Goal: Navigation & Orientation: Find specific page/section

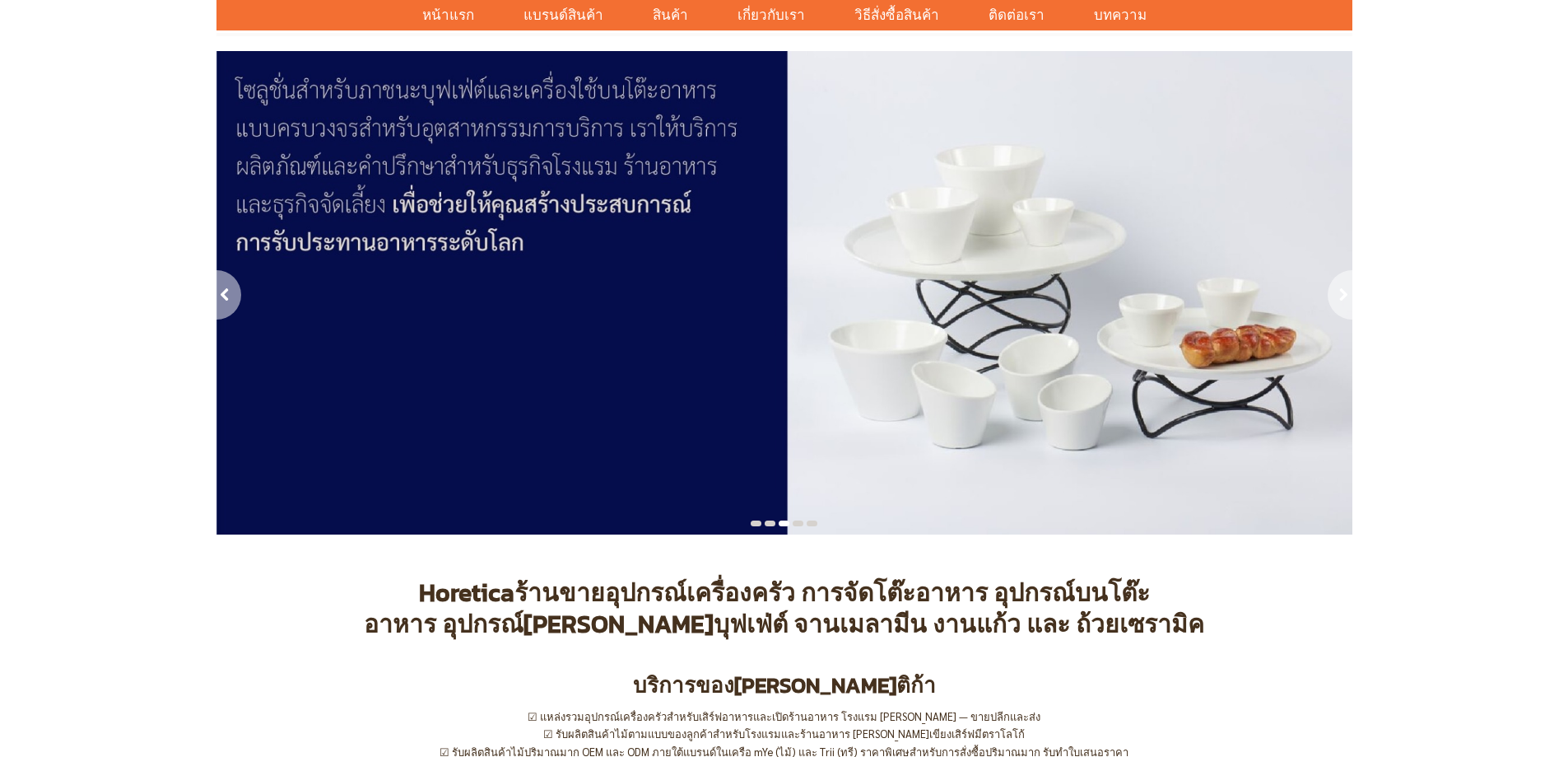
scroll to position [82, 0]
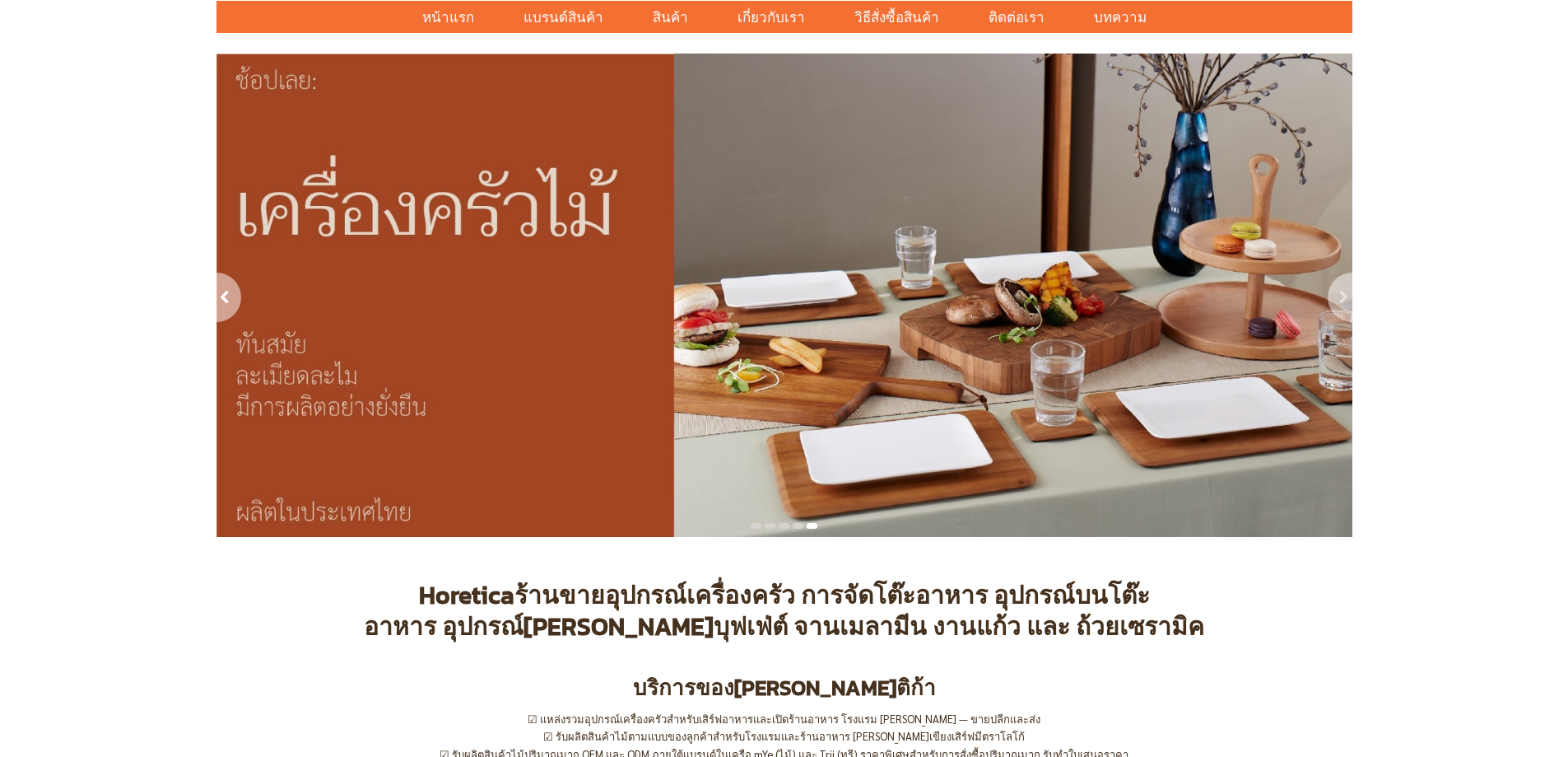
click at [1333, 286] on div "next" at bounding box center [1338, 299] width 28 height 54
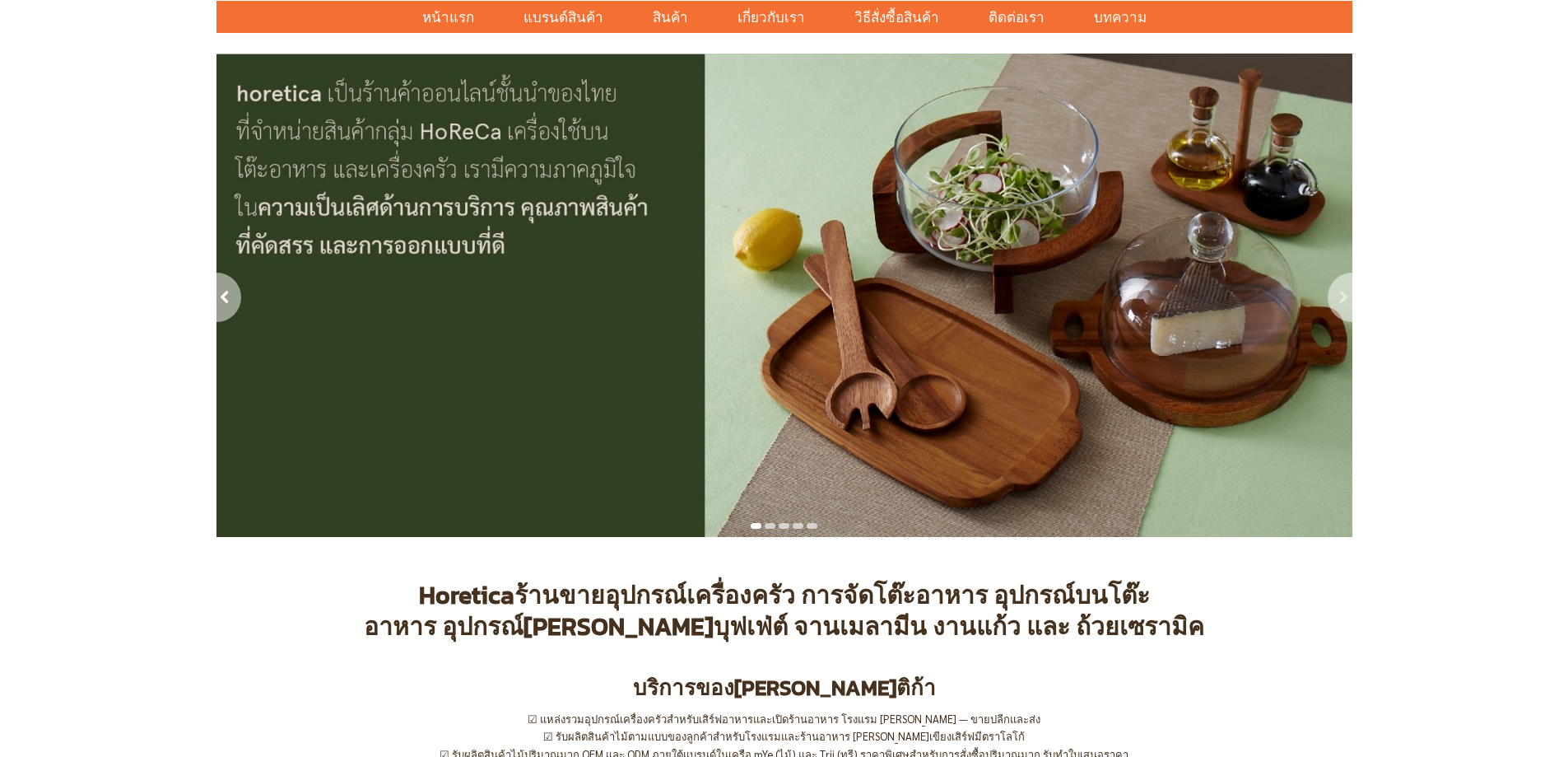
click at [1333, 286] on div "next" at bounding box center [1338, 299] width 28 height 54
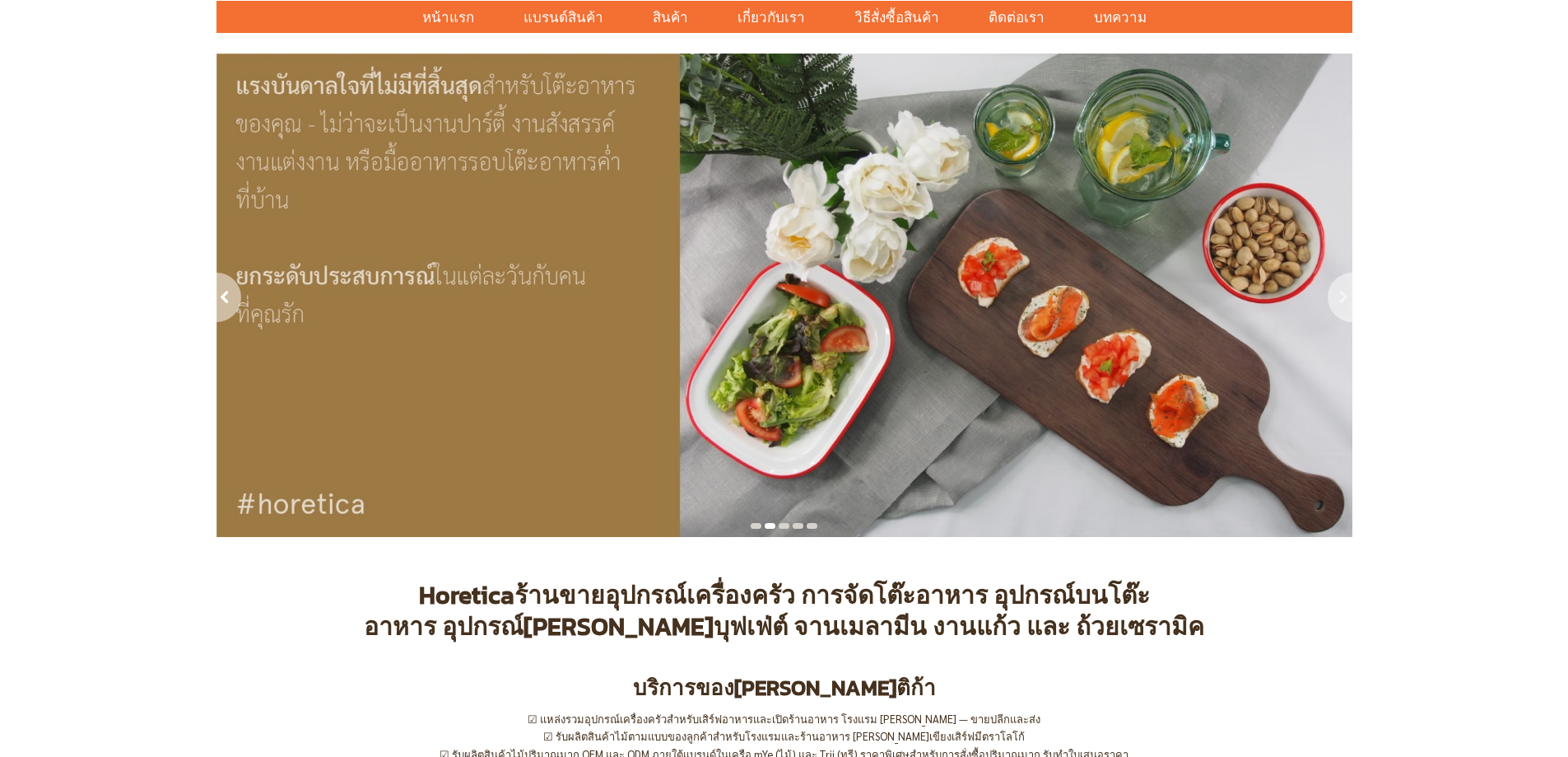
click at [1333, 286] on div "next" at bounding box center [1338, 299] width 28 height 54
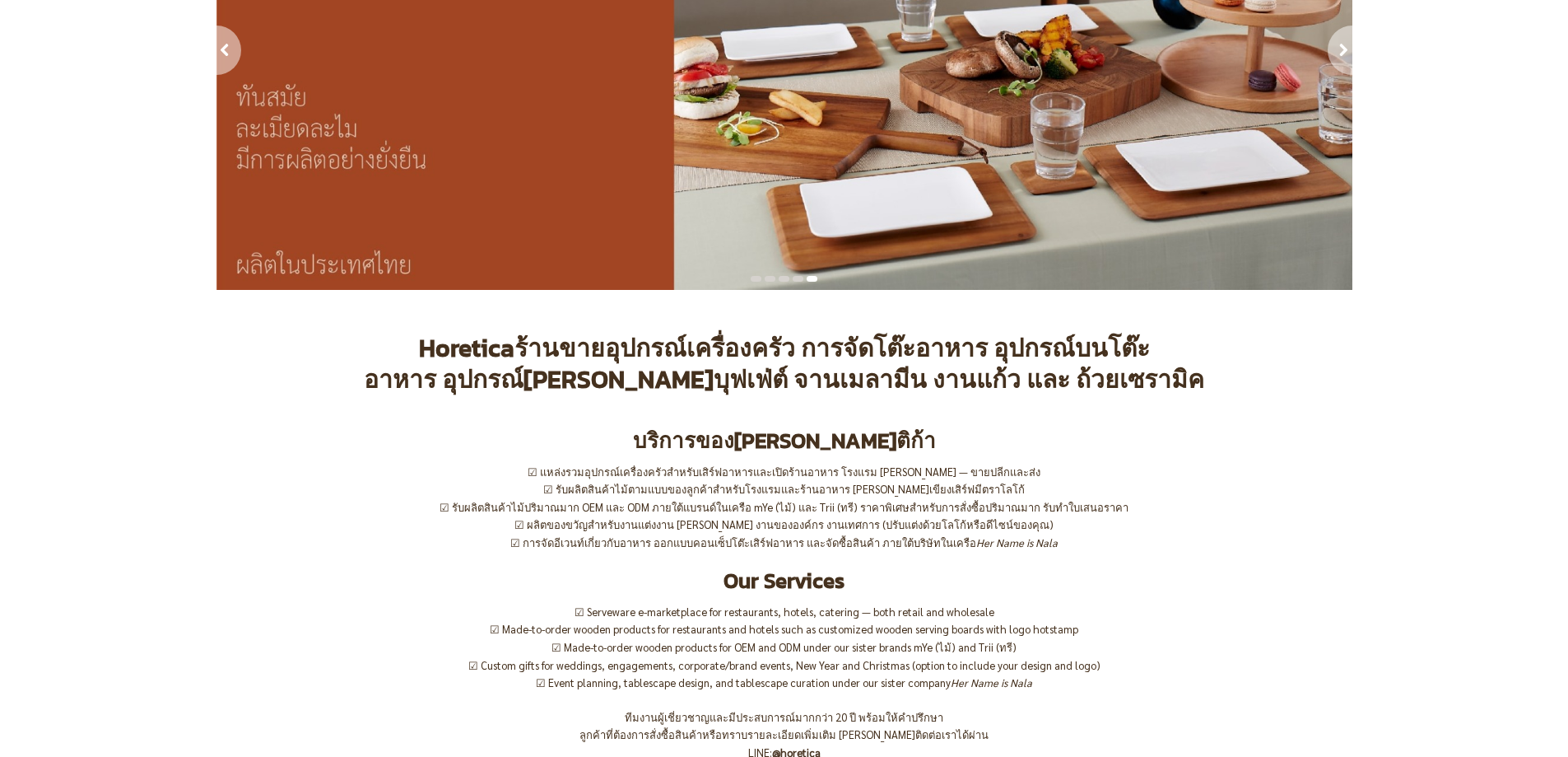
scroll to position [0, 0]
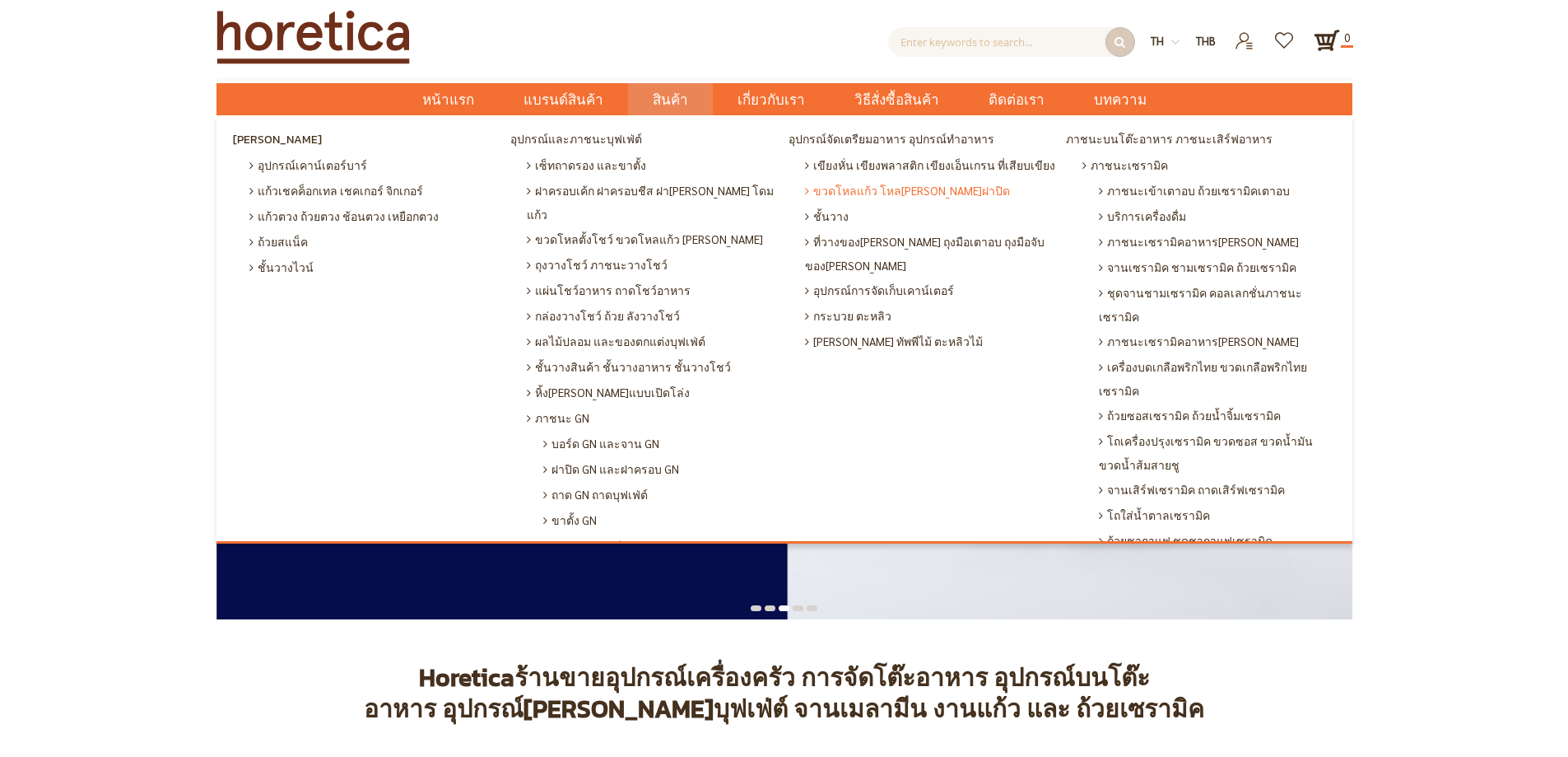
click at [819, 189] on span "ขวดโหลแก้ว โหล[PERSON_NAME]ฝาปิด" at bounding box center [908, 191] width 205 height 25
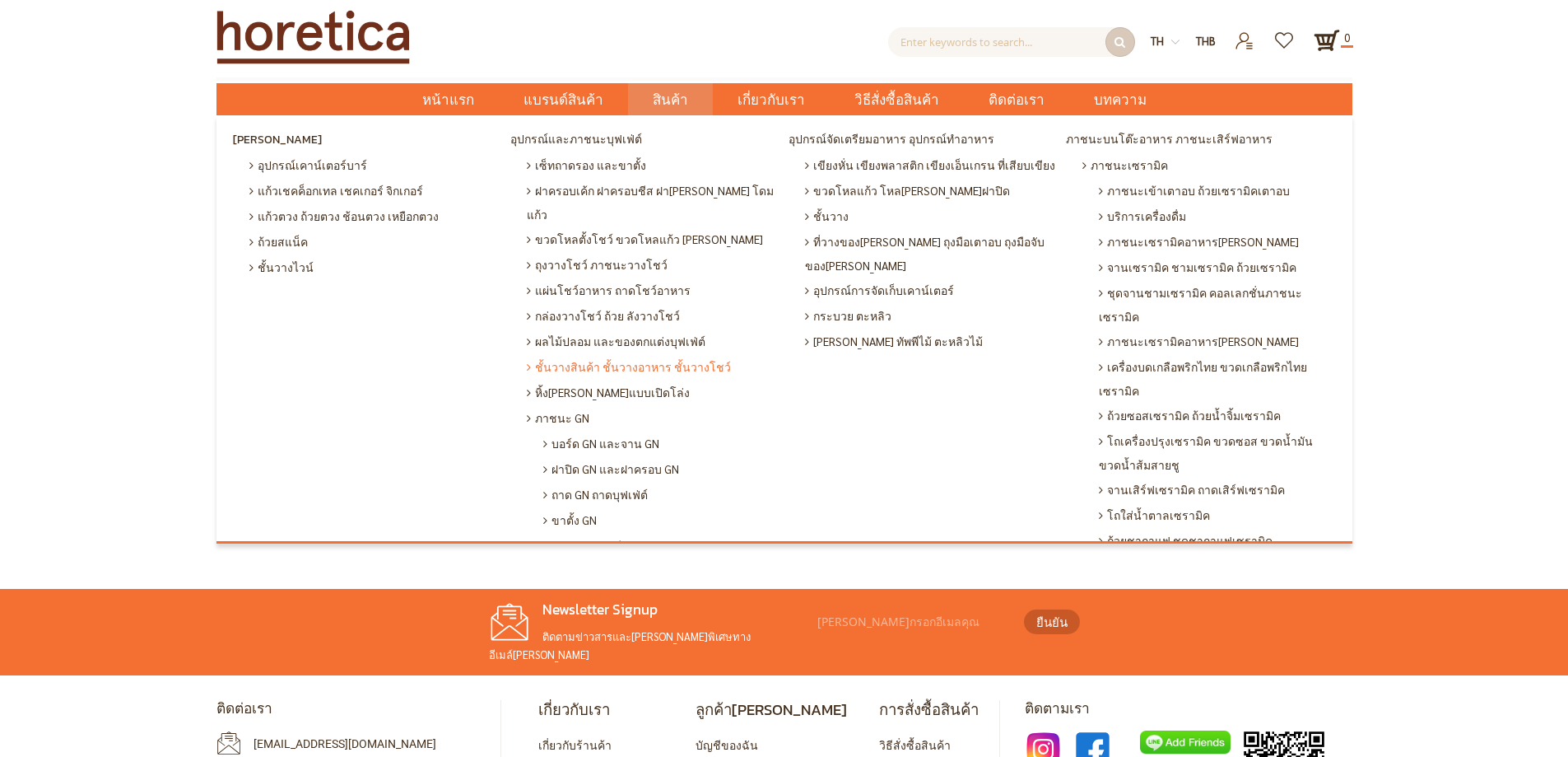
click at [618, 354] on span "ชั้นวางสินค้า ชั้นวางอาหาร ชั้นวางโชว์" at bounding box center [629, 367] width 204 height 25
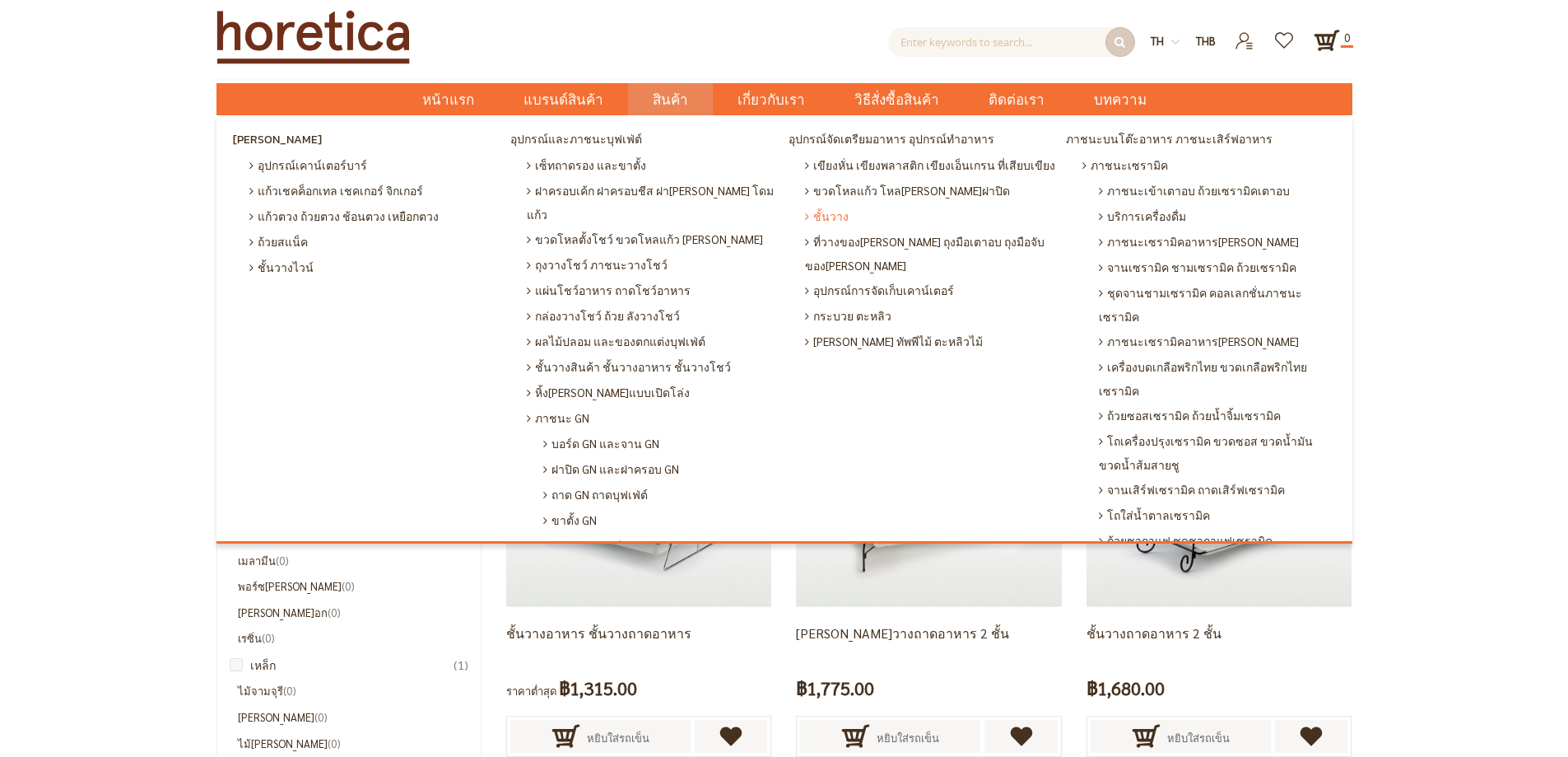
click at [811, 216] on span "ชั้นวาง" at bounding box center [827, 216] width 44 height 25
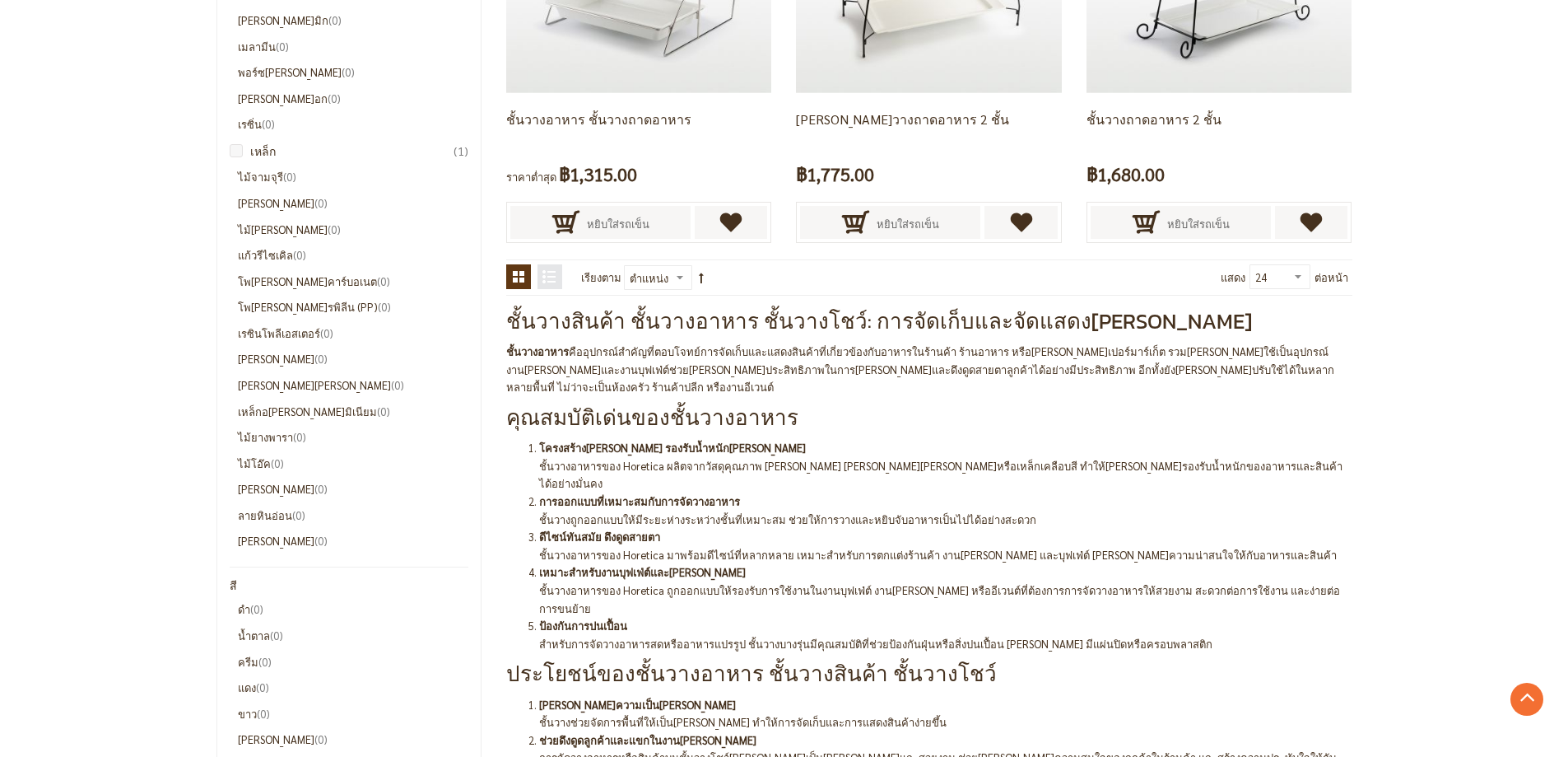
scroll to position [576, 0]
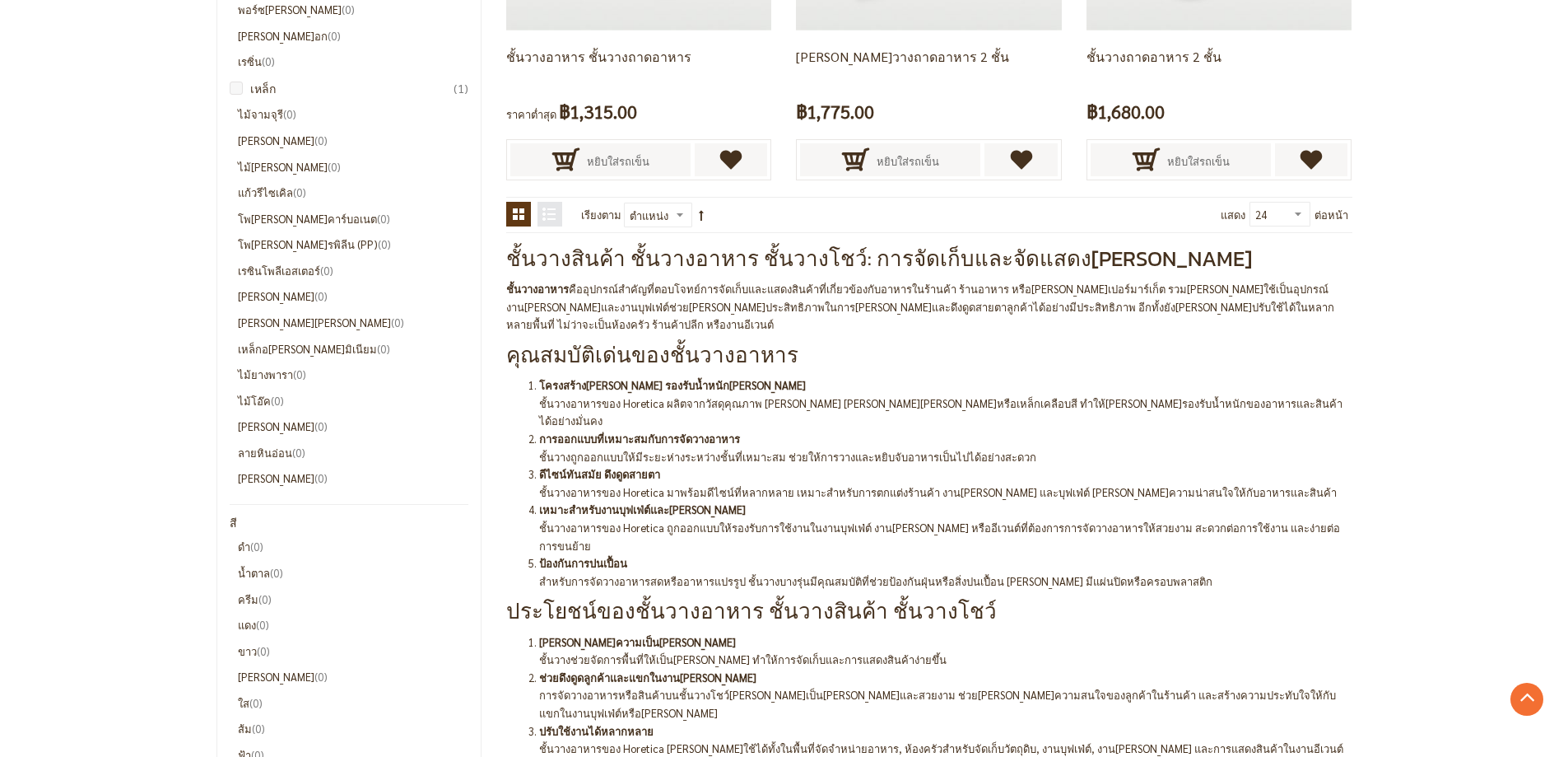
click at [243, 349] on li "เหล็กอ[PERSON_NAME]มิเนียม 0 รายการ" at bounding box center [353, 349] width 232 height 19
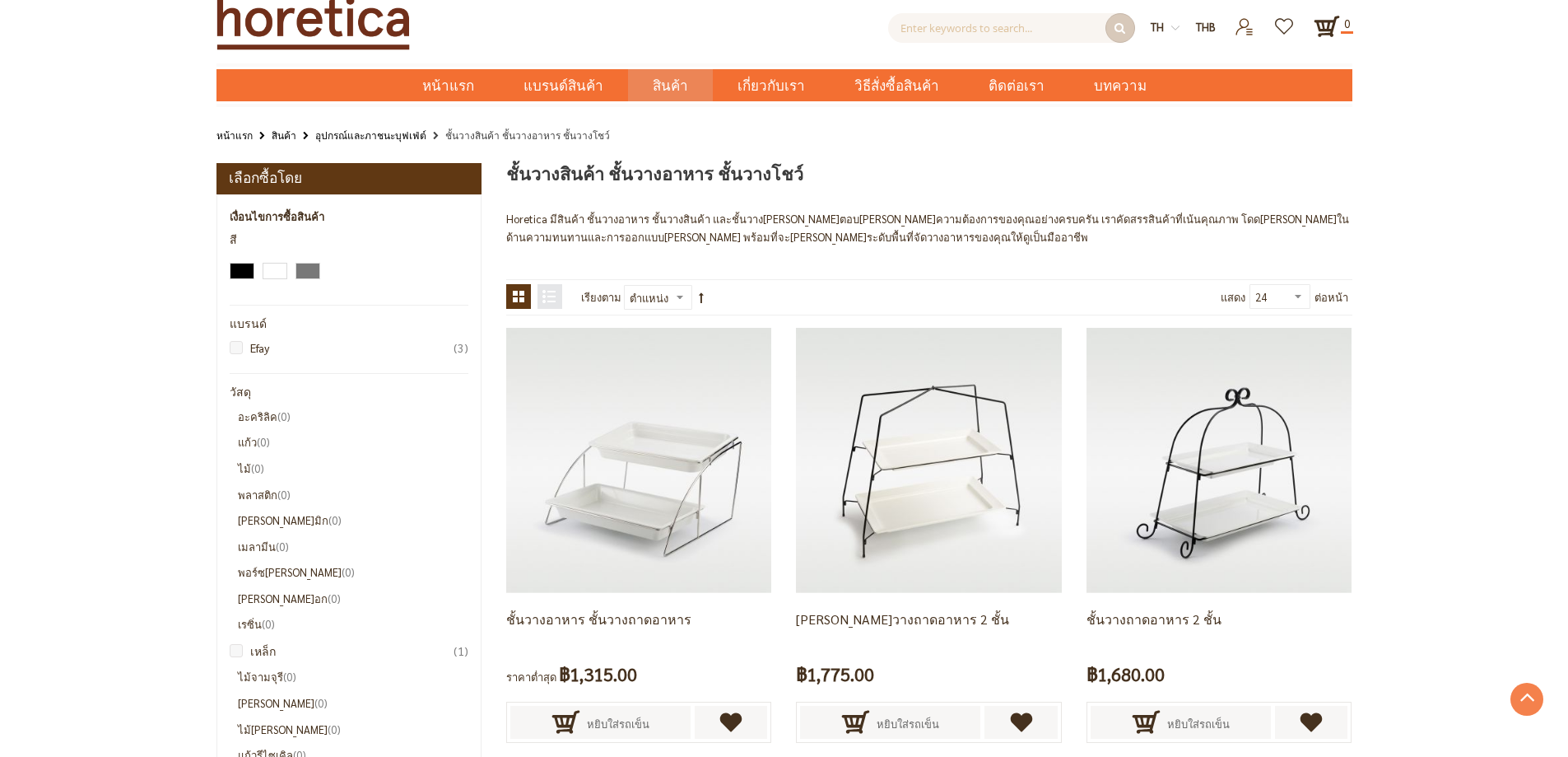
scroll to position [0, 0]
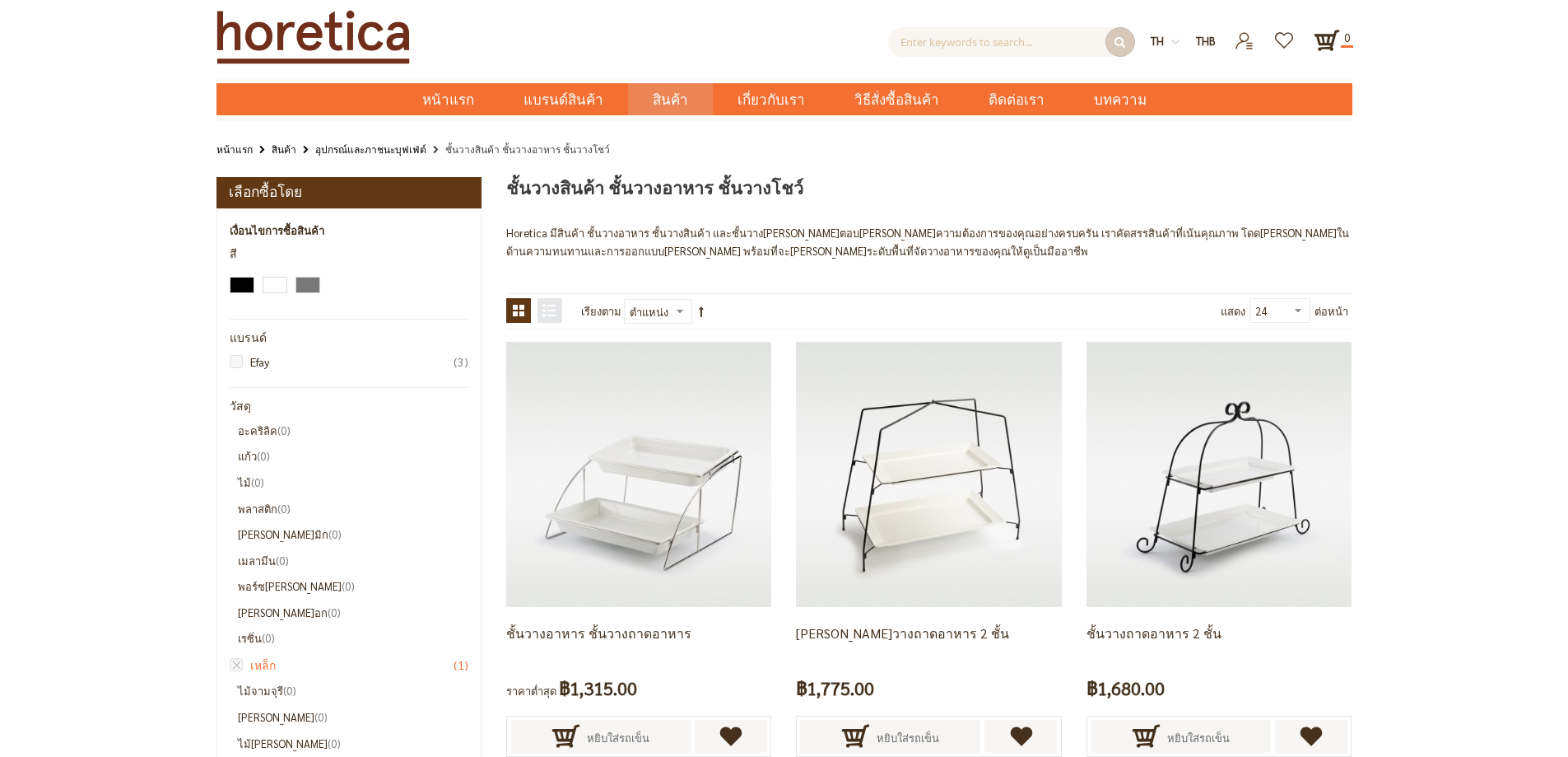
click at [254, 665] on link "เหล็ก 1 รายการ" at bounding box center [353, 664] width 232 height 19
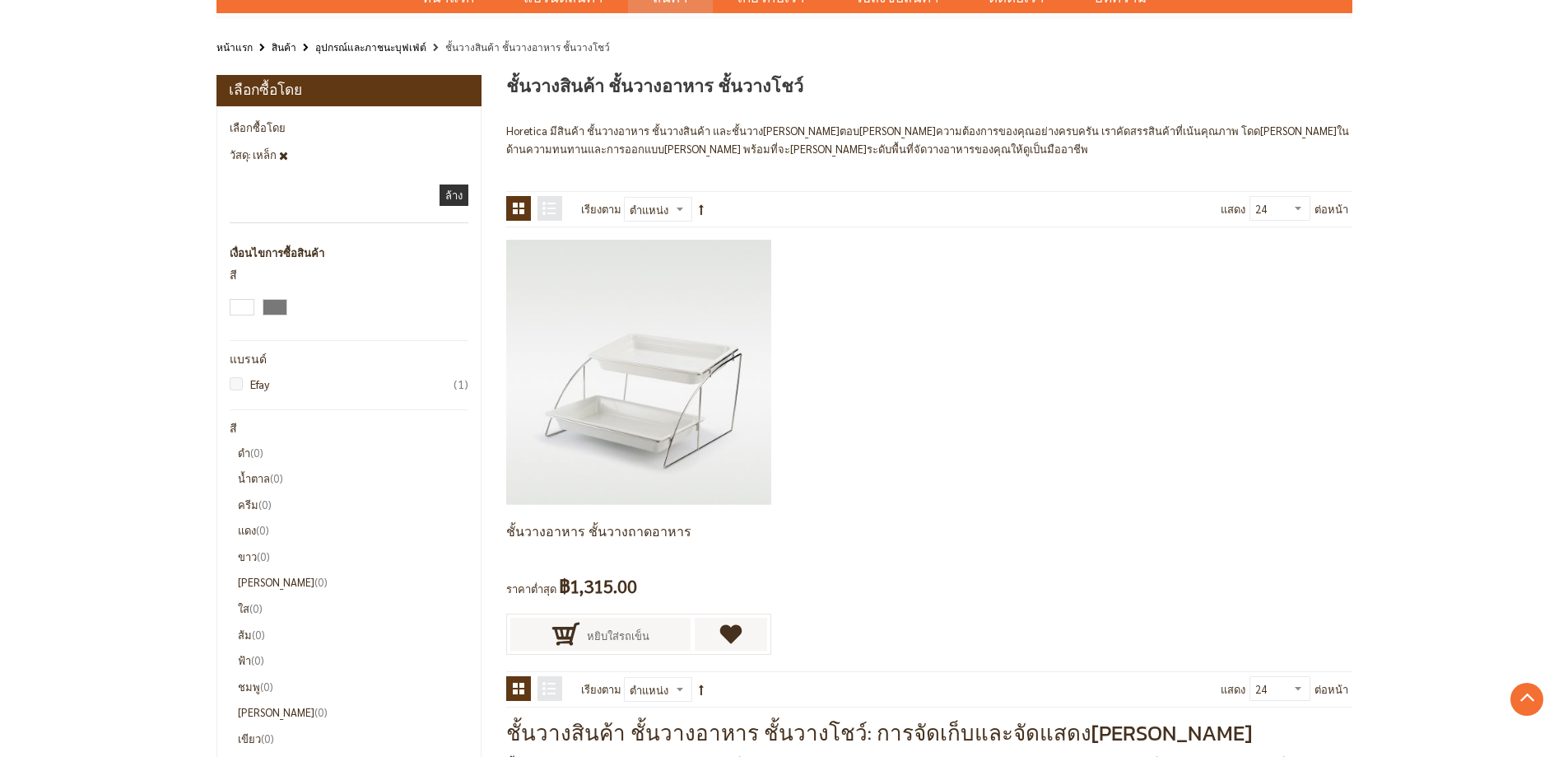
scroll to position [46, 0]
